Goal: Task Accomplishment & Management: Complete application form

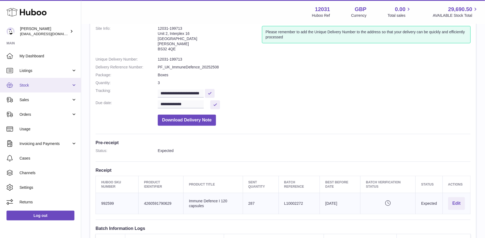
click at [36, 85] on span "Stock" at bounding box center [45, 85] width 52 height 5
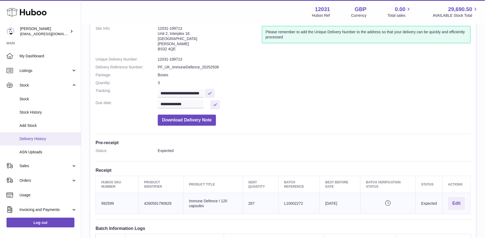
click at [35, 138] on span "Delivery History" at bounding box center [47, 138] width 57 height 5
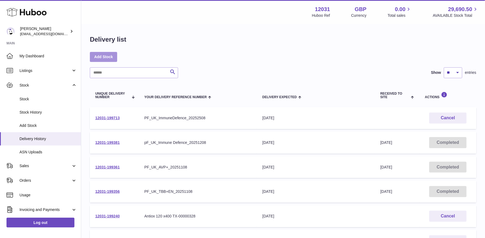
click at [106, 60] on link "Add Stock" at bounding box center [103, 57] width 27 height 10
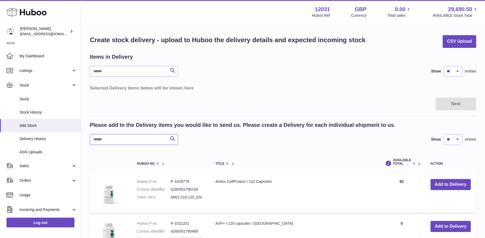
click at [151, 141] on input "text" at bounding box center [134, 139] width 88 height 11
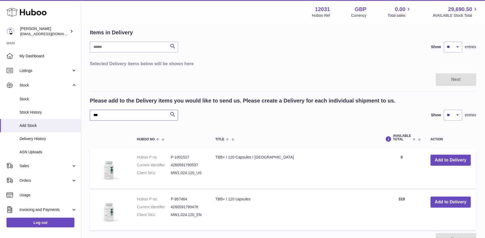
scroll to position [40, 0]
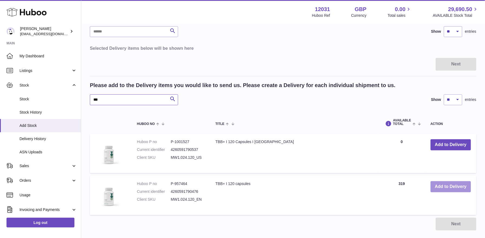
type input "***"
click at [446, 185] on button "Add to Delivery" at bounding box center [451, 186] width 40 height 11
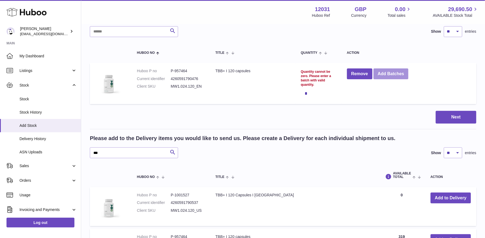
click at [388, 76] on button "Add Batches" at bounding box center [391, 73] width 35 height 11
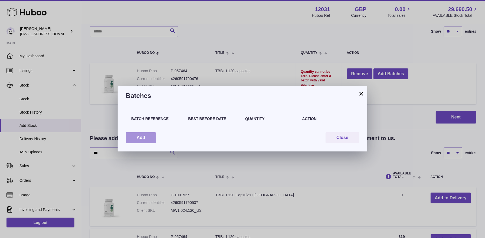
click at [145, 135] on button "Add" at bounding box center [141, 137] width 30 height 11
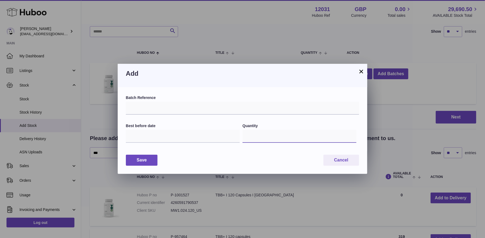
click at [252, 135] on input "*" at bounding box center [300, 136] width 114 height 13
type input "***"
click at [140, 136] on input "text" at bounding box center [183, 136] width 114 height 13
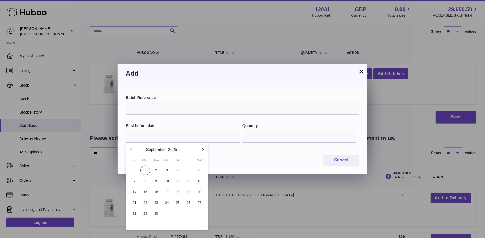
click at [203, 148] on icon "button" at bounding box center [202, 149] width 6 height 6
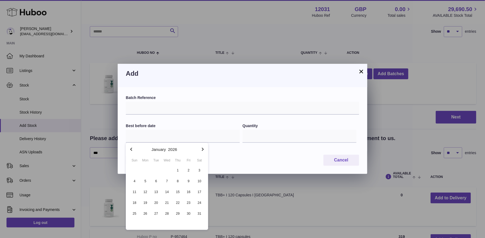
click at [203, 148] on icon "button" at bounding box center [202, 149] width 6 height 6
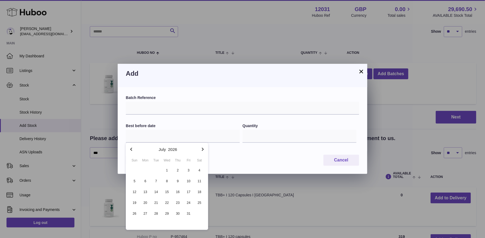
click at [203, 148] on icon "button" at bounding box center [202, 149] width 6 height 6
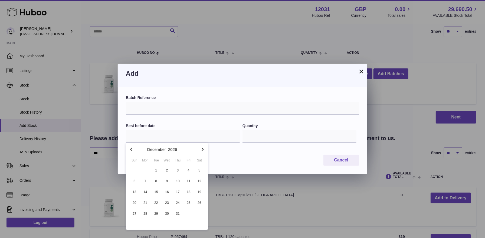
click at [203, 148] on icon "button" at bounding box center [202, 149] width 6 height 6
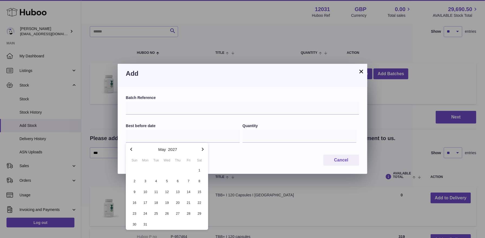
click at [203, 148] on icon "button" at bounding box center [202, 149] width 6 height 6
click at [202, 150] on icon "button" at bounding box center [202, 149] width 6 height 6
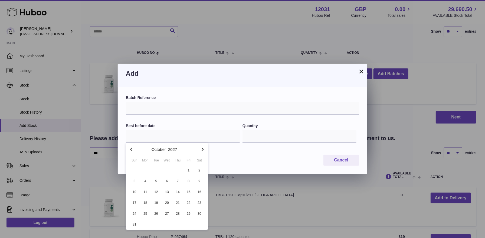
click at [202, 150] on icon "button" at bounding box center [202, 149] width 6 height 6
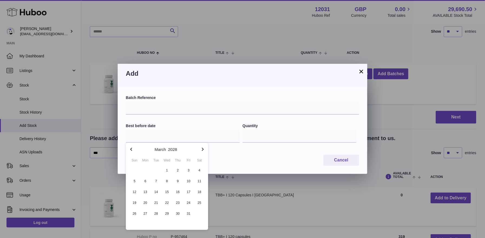
click at [202, 150] on icon "button" at bounding box center [202, 149] width 6 height 6
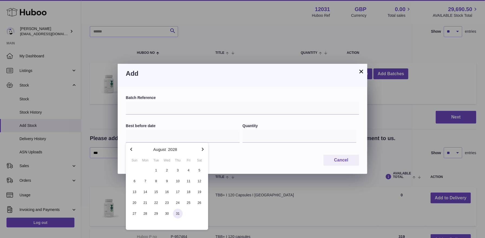
click at [176, 214] on span "31" at bounding box center [178, 214] width 10 height 10
type input "**********"
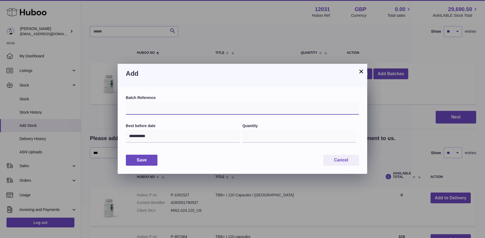
click at [211, 105] on input "text" at bounding box center [242, 108] width 233 height 13
type input "*********"
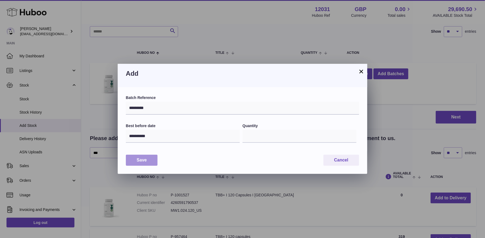
click at [144, 159] on button "Save" at bounding box center [142, 160] width 32 height 11
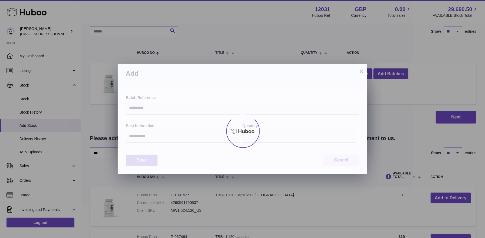
type input "***"
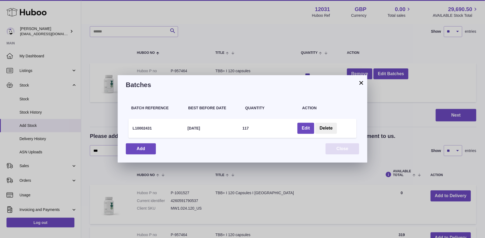
click at [338, 149] on button "Close" at bounding box center [343, 148] width 34 height 11
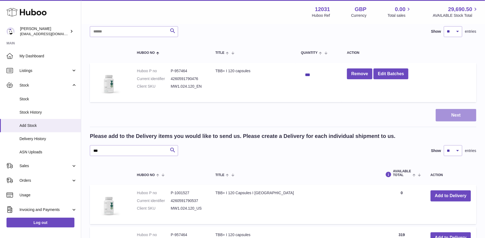
click at [446, 114] on button "Next" at bounding box center [456, 115] width 41 height 13
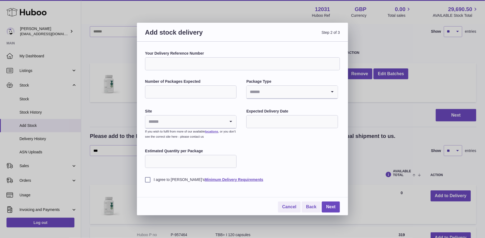
click at [175, 63] on input "Your Delivery Reference Number" at bounding box center [242, 63] width 195 height 13
type input "**********"
click at [148, 97] on input "Number of Packages Expected" at bounding box center [190, 92] width 91 height 13
type input "*"
click at [264, 95] on input "Search for option" at bounding box center [287, 92] width 80 height 12
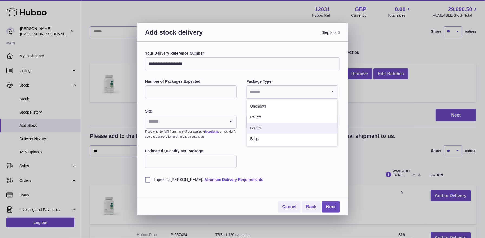
click at [266, 127] on li "Boxes" at bounding box center [292, 128] width 90 height 11
click at [227, 123] on icon "Search for option" at bounding box center [230, 122] width 11 height 12
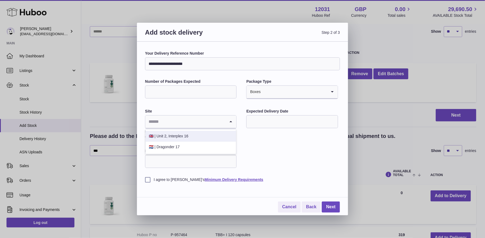
click at [196, 137] on li "🇬🇧 | Unit 2, Interplex 16" at bounding box center [191, 136] width 90 height 11
click at [264, 124] on input "text" at bounding box center [291, 121] width 91 height 13
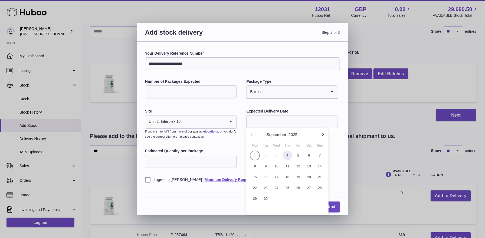
click at [288, 156] on span "4" at bounding box center [288, 156] width 10 height 10
type input "**********"
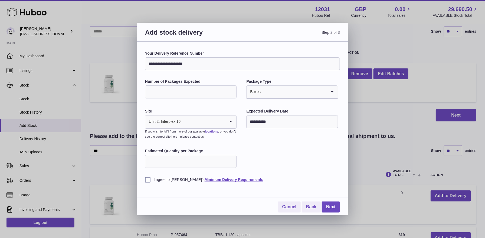
click at [187, 162] on input "Estimated Quantity per Package" at bounding box center [190, 161] width 91 height 13
type input "***"
click at [147, 180] on label "I agree to Huboo's Minimum Delivery Requirements" at bounding box center [242, 179] width 195 height 5
click at [329, 208] on link "Next" at bounding box center [331, 207] width 18 height 11
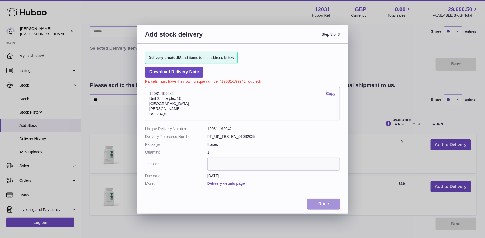
click at [329, 207] on link "Done" at bounding box center [323, 204] width 32 height 11
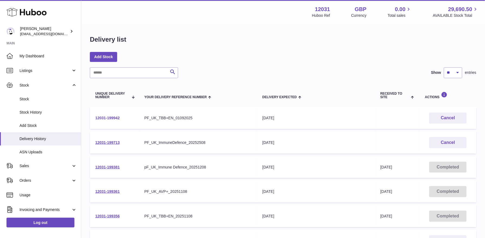
click at [110, 119] on link "12031-199942" at bounding box center [107, 118] width 24 height 4
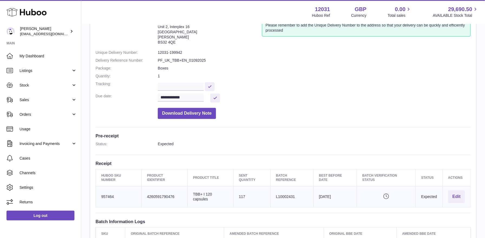
scroll to position [47, 0]
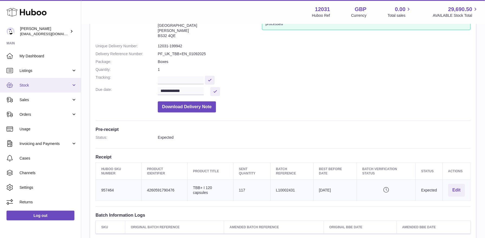
click at [35, 90] on link "Stock" at bounding box center [40, 85] width 81 height 15
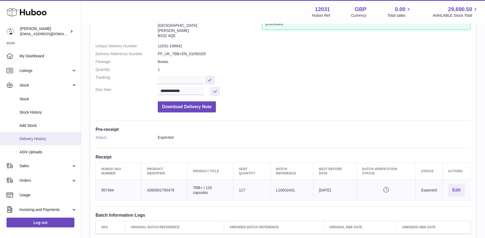
click at [36, 143] on link "Delivery History" at bounding box center [40, 138] width 81 height 13
click at [31, 137] on span "Delivery History" at bounding box center [47, 138] width 57 height 5
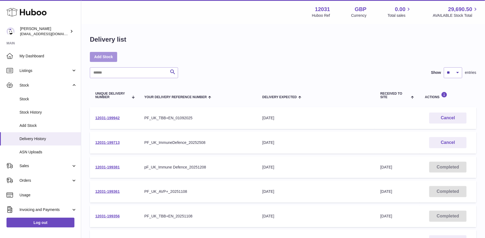
click at [97, 57] on link "Add Stock" at bounding box center [103, 57] width 27 height 10
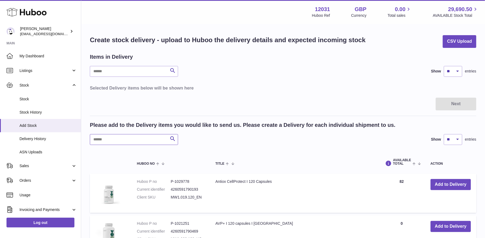
click at [105, 140] on input "text" at bounding box center [134, 139] width 88 height 11
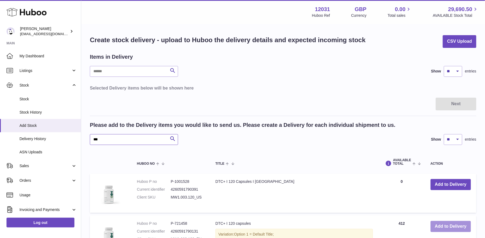
type input "***"
click at [452, 226] on button "Add to Delivery" at bounding box center [451, 226] width 40 height 11
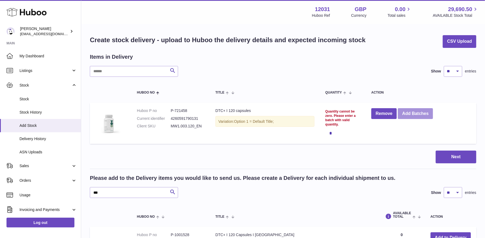
click at [426, 115] on button "Add Batches" at bounding box center [415, 113] width 35 height 11
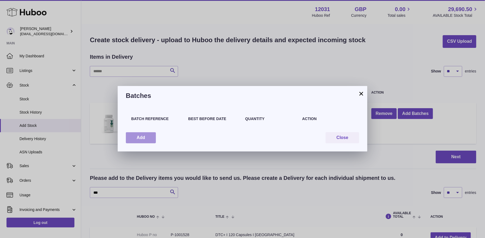
click at [144, 139] on button "Add" at bounding box center [141, 137] width 30 height 11
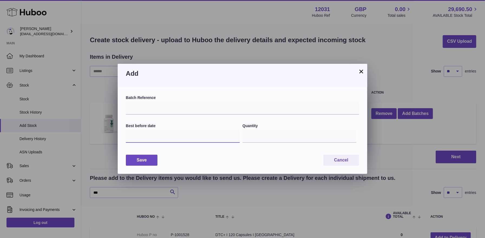
click at [145, 132] on input "text" at bounding box center [183, 136] width 114 height 13
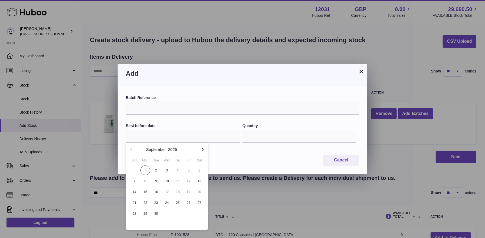
click at [202, 151] on icon "button" at bounding box center [202, 149] width 6 height 6
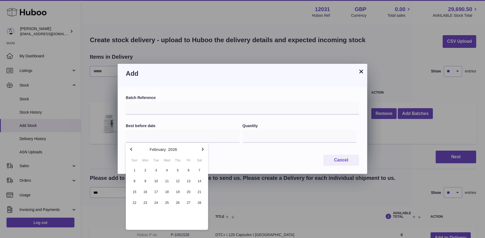
click at [202, 151] on icon "button" at bounding box center [202, 149] width 6 height 6
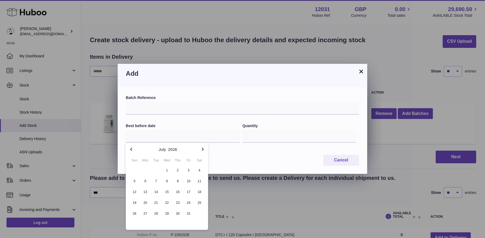
click at [202, 151] on icon "button" at bounding box center [202, 149] width 6 height 6
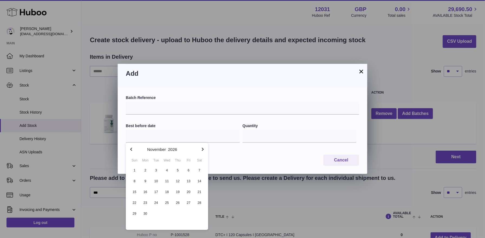
click at [202, 151] on icon "button" at bounding box center [202, 149] width 6 height 6
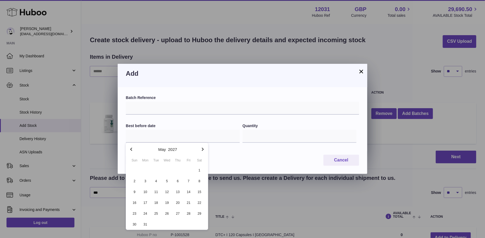
click at [202, 151] on icon "button" at bounding box center [202, 149] width 6 height 6
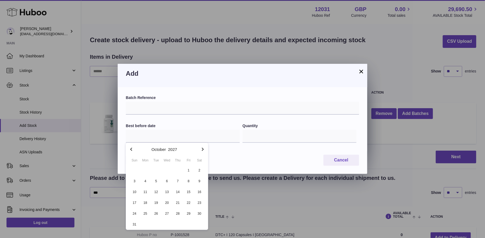
click at [202, 151] on icon "button" at bounding box center [202, 149] width 6 height 6
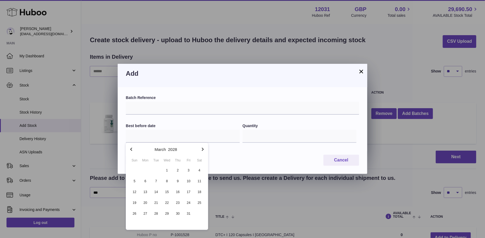
click at [202, 151] on icon "button" at bounding box center [202, 149] width 6 height 6
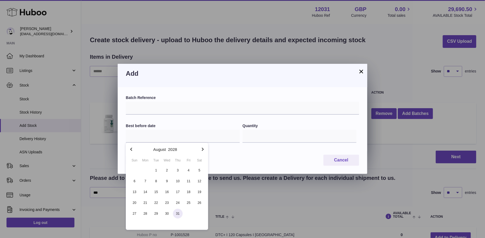
click at [174, 215] on span "31" at bounding box center [178, 214] width 10 height 10
type input "**********"
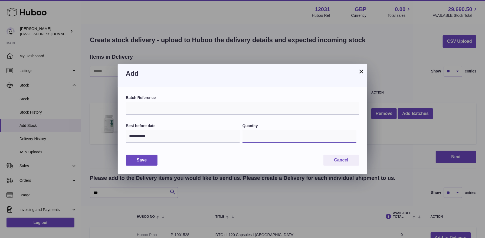
click at [252, 138] on input "*" at bounding box center [300, 136] width 114 height 13
type input "***"
click at [168, 107] on input "text" at bounding box center [242, 108] width 233 height 13
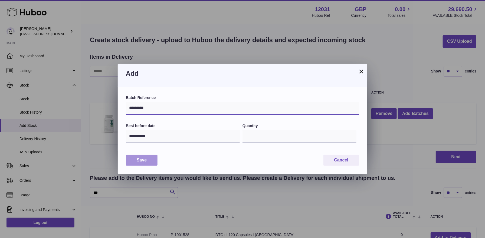
type input "*********"
click at [144, 161] on button "Save" at bounding box center [142, 160] width 32 height 11
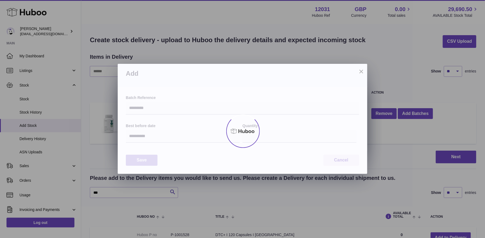
type input "***"
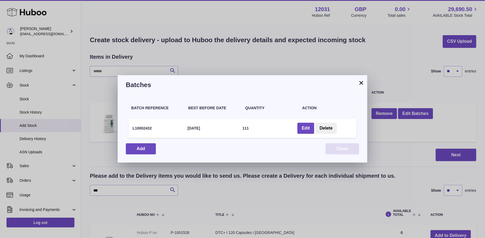
click at [341, 152] on button "Close" at bounding box center [343, 148] width 34 height 11
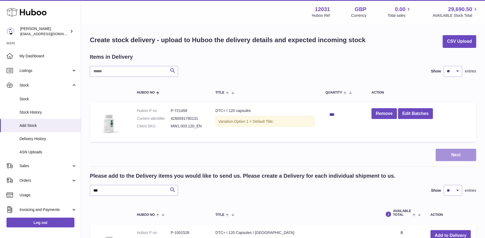
click at [446, 155] on button "Next" at bounding box center [456, 155] width 41 height 13
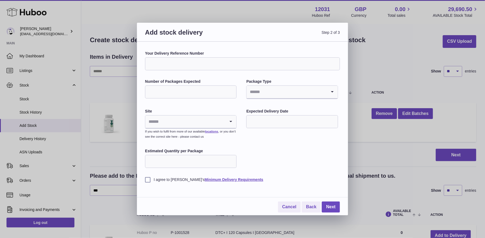
click at [194, 60] on input "Your Delivery Reference Number" at bounding box center [242, 63] width 195 height 13
type input "**********"
click at [175, 90] on input "Number of Packages Expected" at bounding box center [190, 92] width 91 height 13
type input "*"
click at [286, 92] on input "Search for option" at bounding box center [287, 92] width 80 height 12
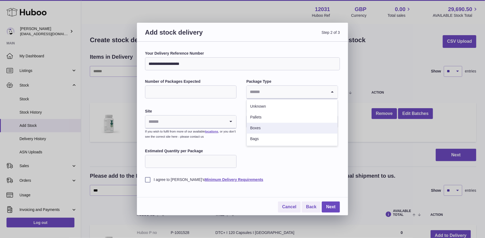
click at [264, 128] on li "Boxes" at bounding box center [292, 128] width 90 height 11
click at [205, 122] on input "Search for option" at bounding box center [185, 122] width 80 height 12
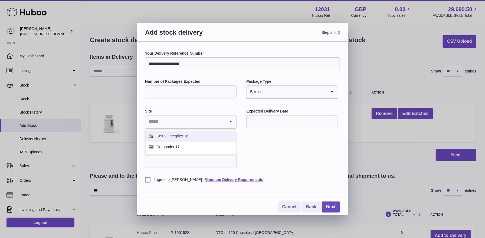
click at [195, 137] on li "🇬🇧 | Unit 2, Interplex 16" at bounding box center [191, 136] width 90 height 11
click at [267, 122] on input "text" at bounding box center [291, 121] width 91 height 13
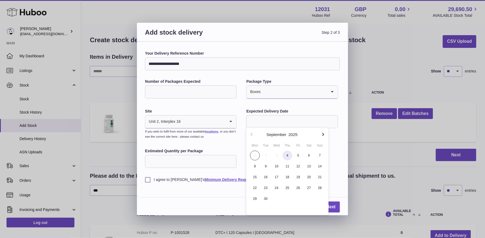
click at [289, 155] on span "4" at bounding box center [288, 156] width 10 height 10
type input "**********"
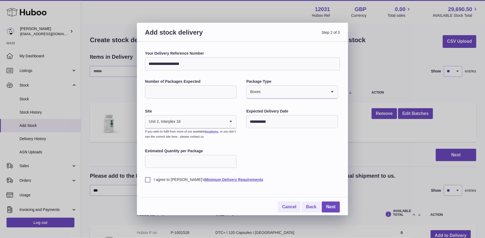
click at [169, 155] on input "Estimated Quantity per Package" at bounding box center [190, 161] width 91 height 13
type input "***"
click at [148, 178] on label "I agree to Huboo's Minimum Delivery Requirements" at bounding box center [242, 179] width 195 height 5
click at [333, 206] on link "Next" at bounding box center [331, 207] width 18 height 11
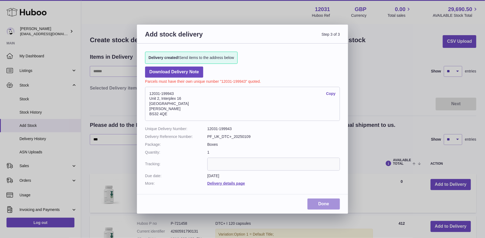
click at [323, 204] on link "Done" at bounding box center [323, 204] width 32 height 11
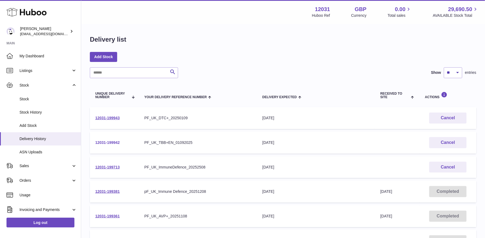
click at [108, 142] on link "12031-199942" at bounding box center [107, 142] width 24 height 4
click at [106, 118] on link "12031-199943" at bounding box center [107, 118] width 24 height 4
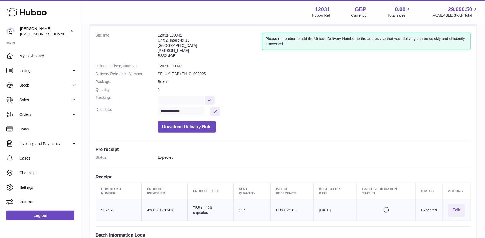
scroll to position [28, 0]
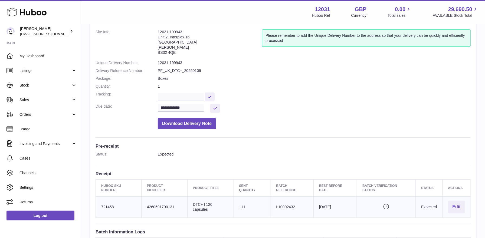
scroll to position [32, 0]
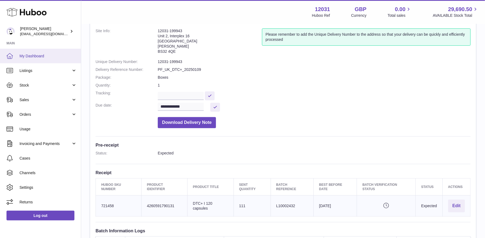
click at [28, 54] on span "My Dashboard" at bounding box center [47, 56] width 57 height 5
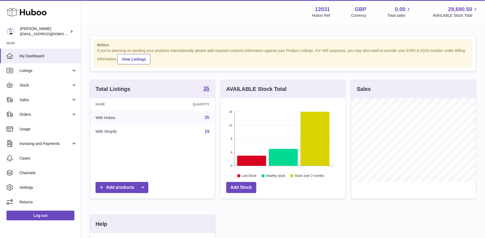
scroll to position [84, 125]
click at [29, 84] on span "Stock" at bounding box center [45, 85] width 52 height 5
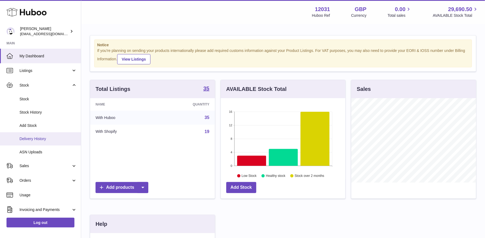
click at [32, 143] on link "Delivery History" at bounding box center [40, 138] width 81 height 13
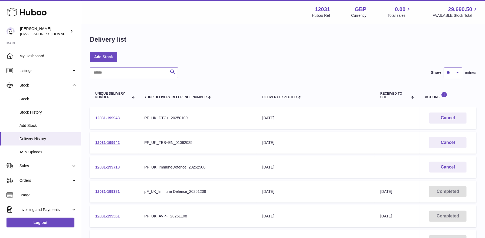
click at [116, 119] on link "12031-199943" at bounding box center [107, 118] width 24 height 4
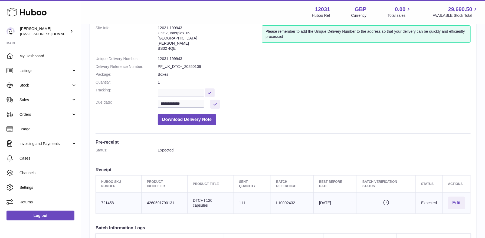
scroll to position [38, 0]
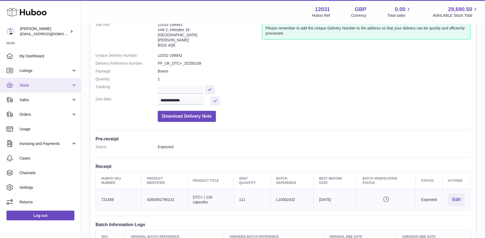
click at [50, 85] on span "Stock" at bounding box center [45, 85] width 52 height 5
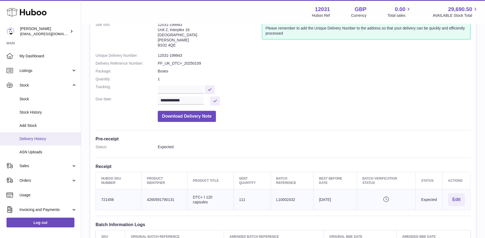
click at [48, 136] on span "Delivery History" at bounding box center [47, 138] width 57 height 5
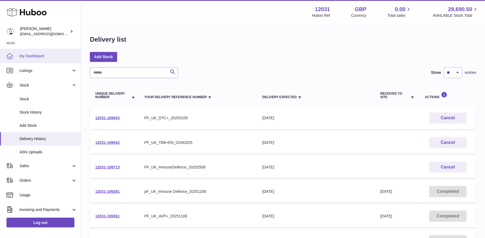
click at [50, 55] on span "My Dashboard" at bounding box center [47, 56] width 57 height 5
